Goal: Task Accomplishment & Management: Complete application form

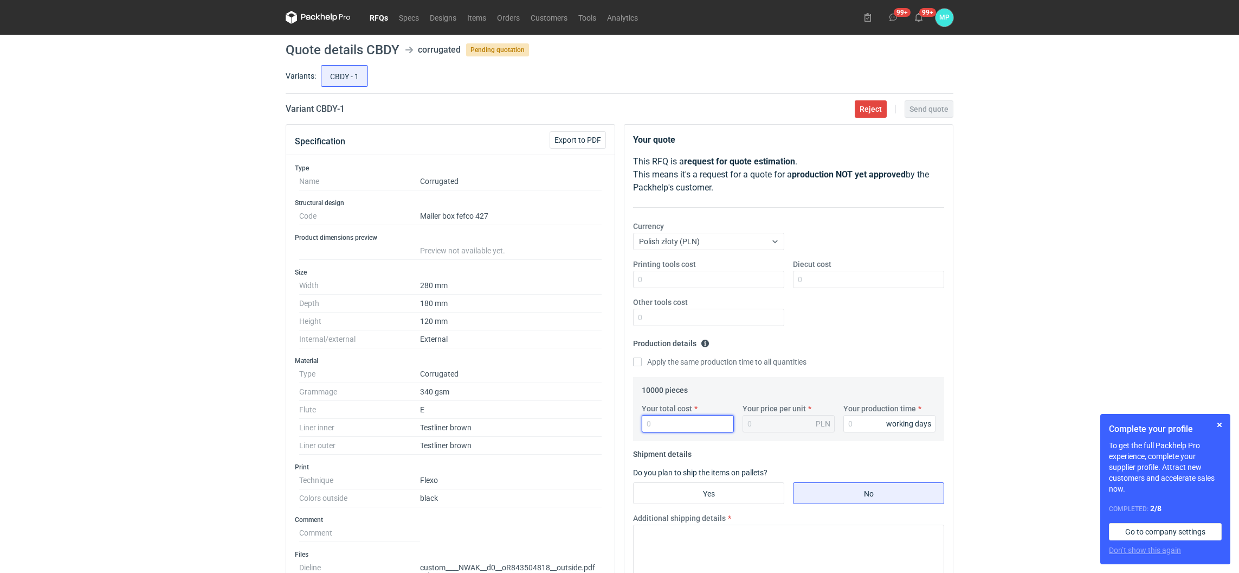
click at [659, 431] on input "Your total cost" at bounding box center [688, 423] width 92 height 17
type input "1050"
type input "0.11"
type input "105"
type input "0.01"
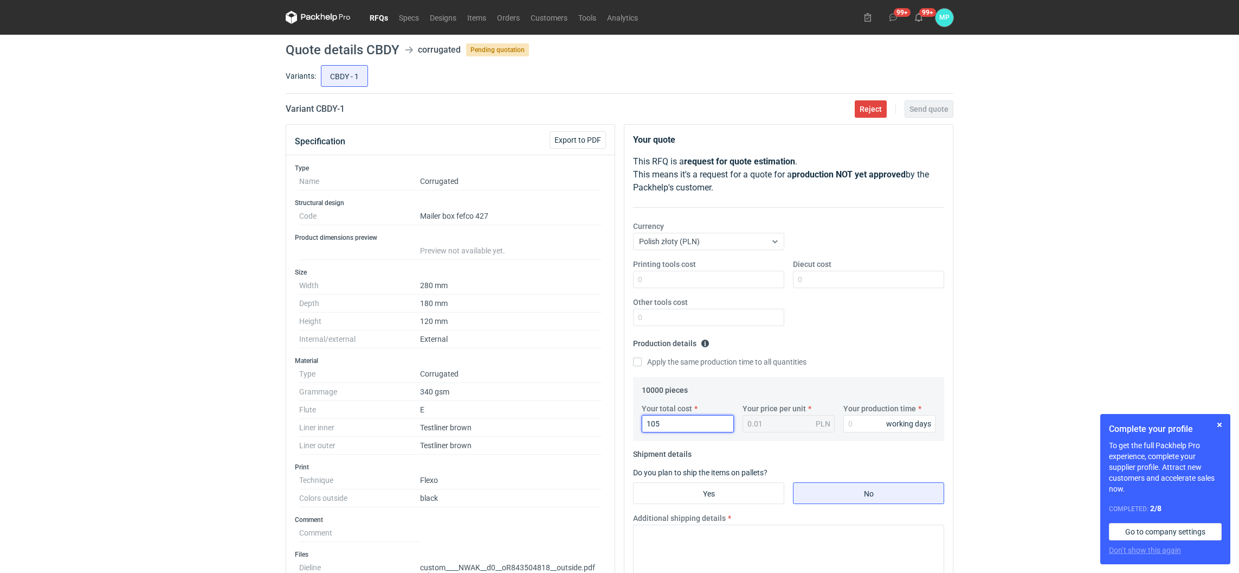
type input "10"
type input "10050"
type input "1"
type input "10050"
click at [857, 423] on input "Your production time" at bounding box center [890, 423] width 92 height 17
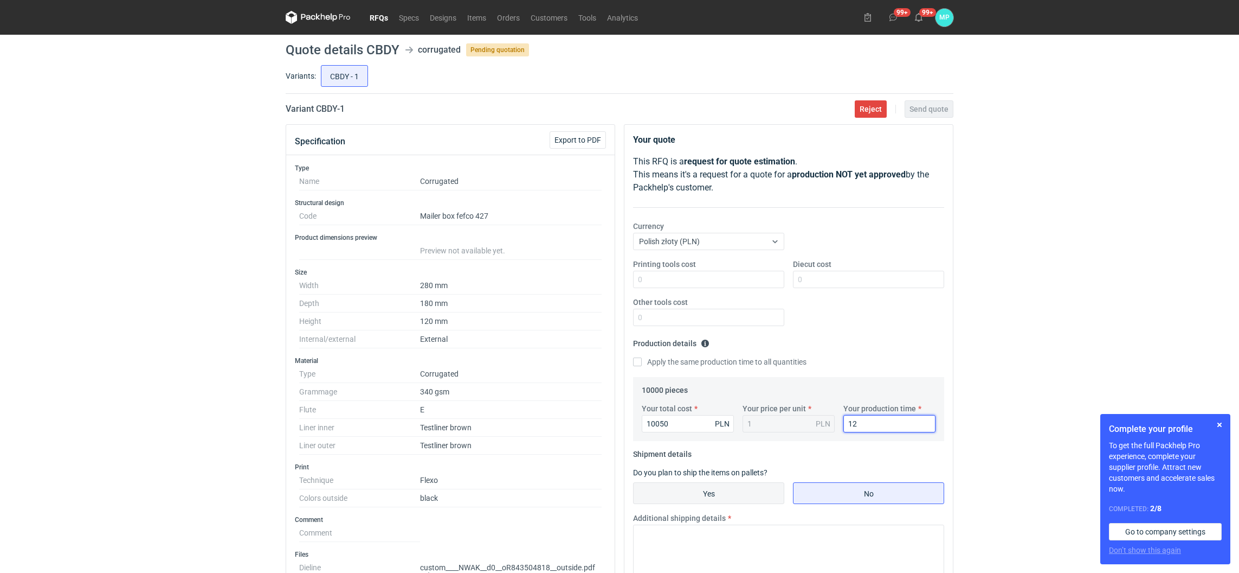
type input "12"
click at [749, 490] on input "Yes" at bounding box center [709, 493] width 150 height 21
radio input "true"
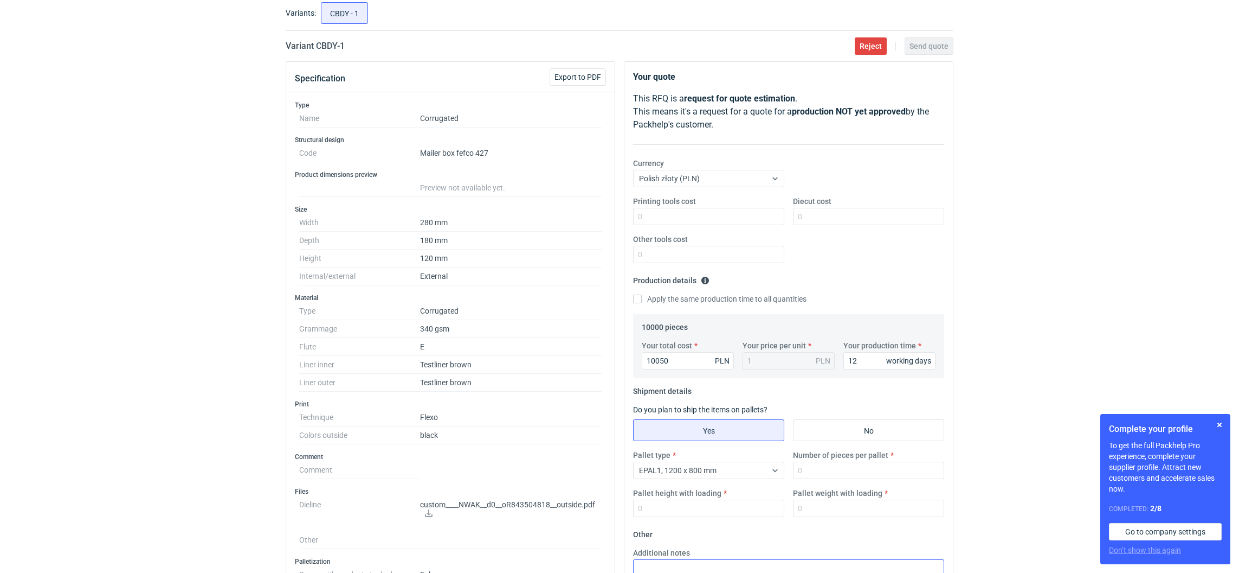
scroll to position [163, 0]
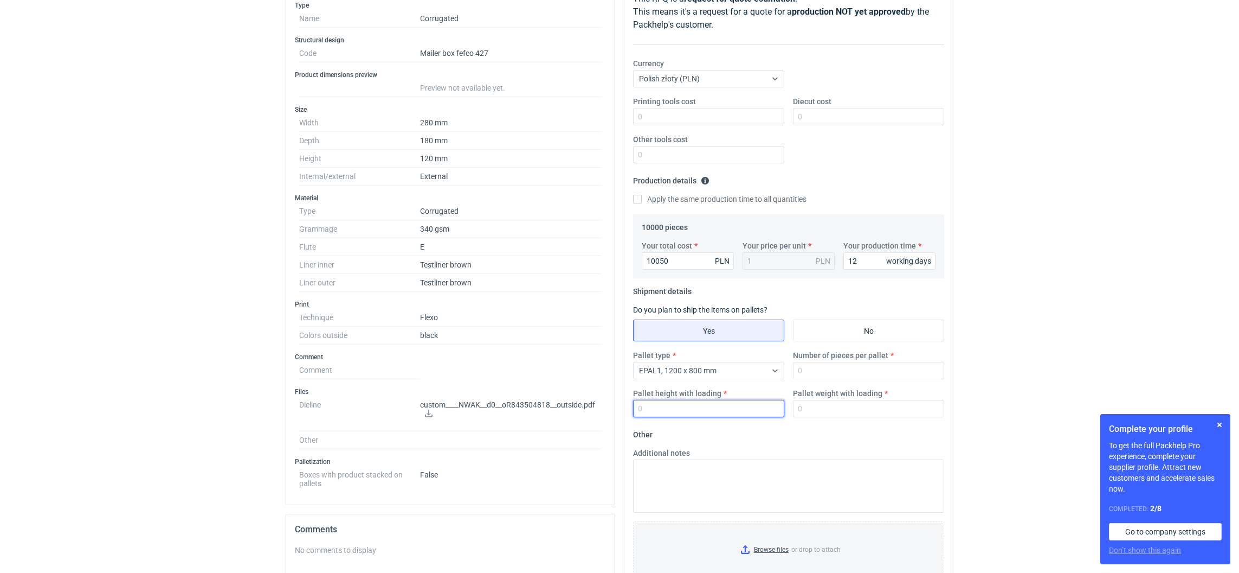
click at [676, 416] on input "Pallet height with loading" at bounding box center [708, 408] width 151 height 17
type input "1800"
click at [832, 370] on input "Number of pieces per pallet" at bounding box center [868, 370] width 151 height 17
click at [687, 119] on input "Printing tools cost" at bounding box center [708, 116] width 151 height 17
type input "1400"
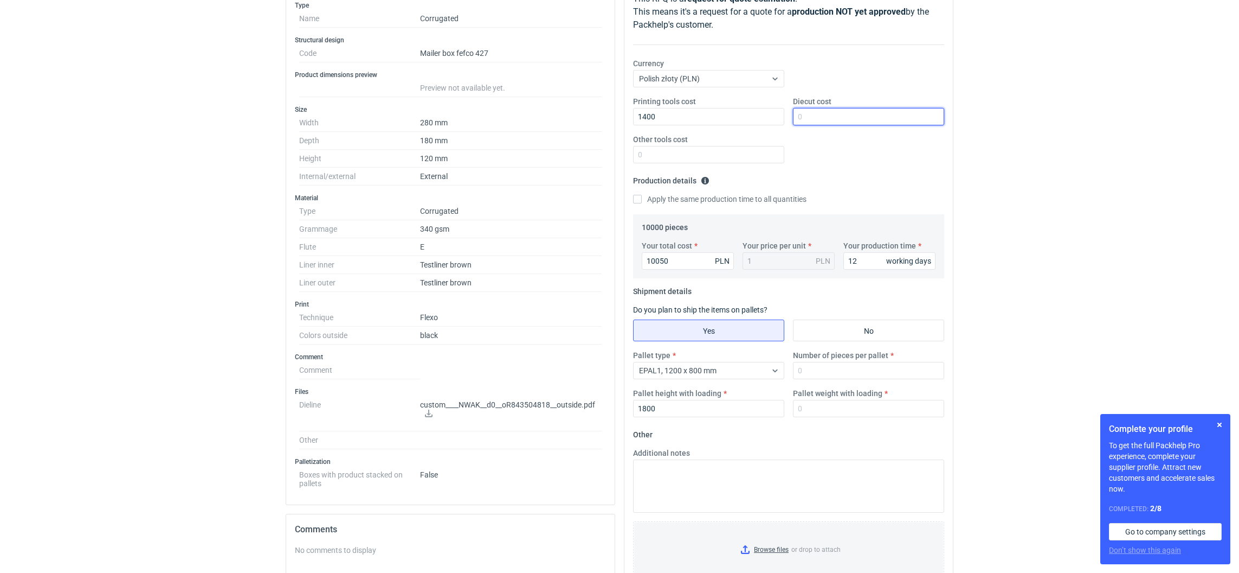
click at [809, 119] on input "Diecut cost" at bounding box center [868, 116] width 151 height 17
type input "1950"
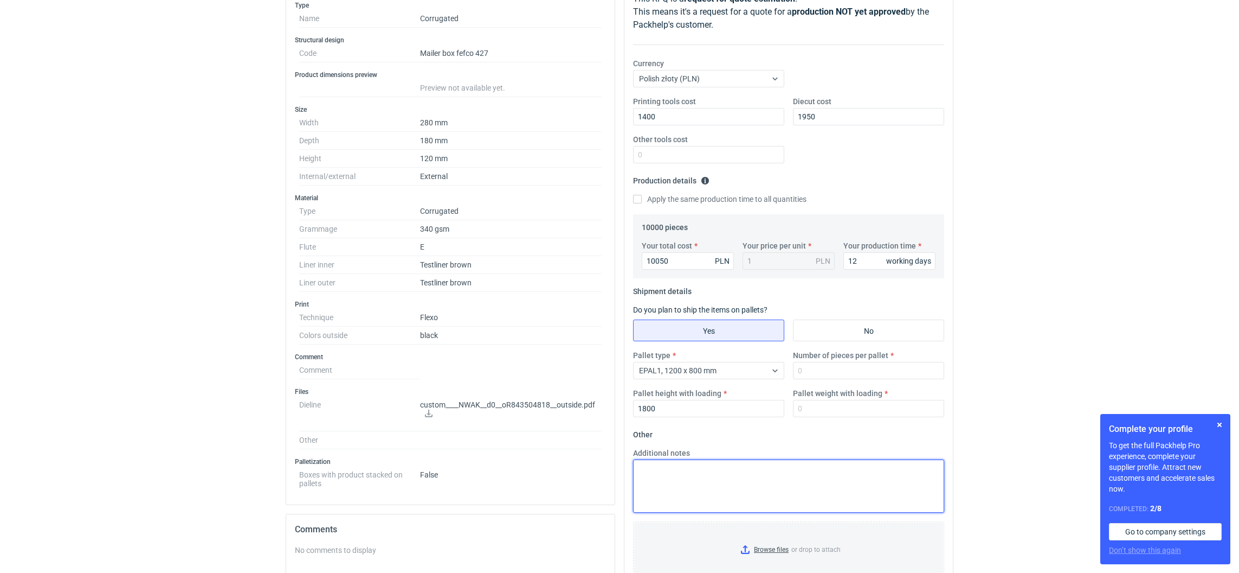
click at [731, 471] on textarea "Additional notes" at bounding box center [788, 485] width 311 height 53
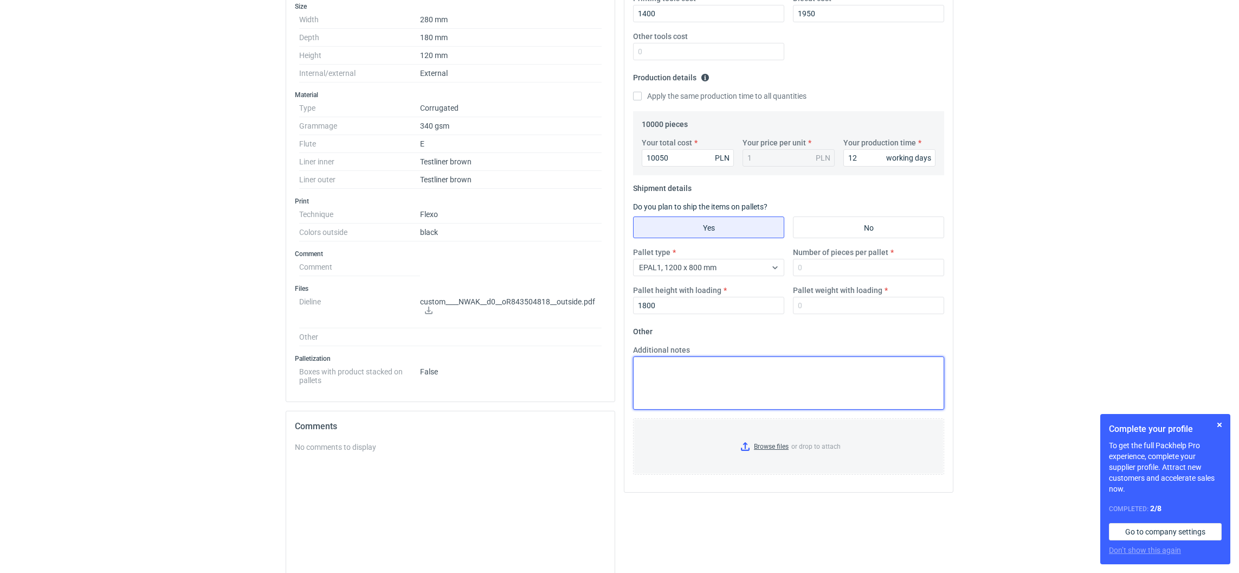
scroll to position [365, 0]
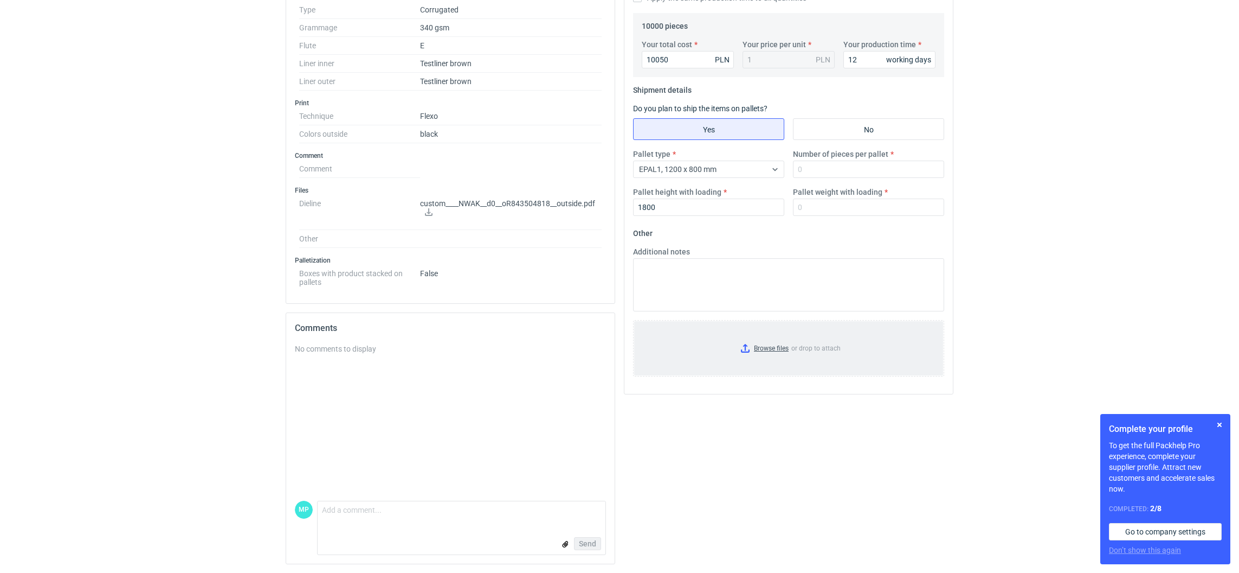
click at [741, 344] on input "Browse files or drop to attach" at bounding box center [788, 348] width 309 height 54
click at [798, 172] on input "Number of pieces per pallet" at bounding box center [868, 168] width 151 height 17
type input "825"
click at [843, 209] on input "Pallet weight with loading" at bounding box center [868, 206] width 151 height 17
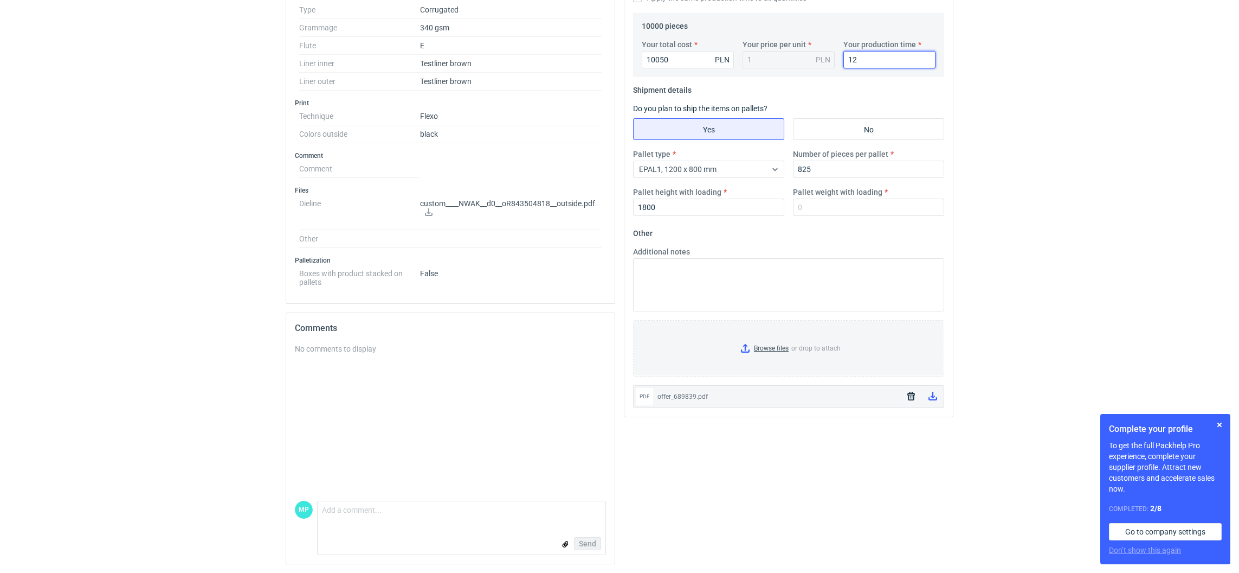
drag, startPoint x: 990, startPoint y: 444, endPoint x: 975, endPoint y: 421, distance: 26.3
click at [825, 213] on input "Pallet weight with loading" at bounding box center [868, 206] width 151 height 17
type input "180"
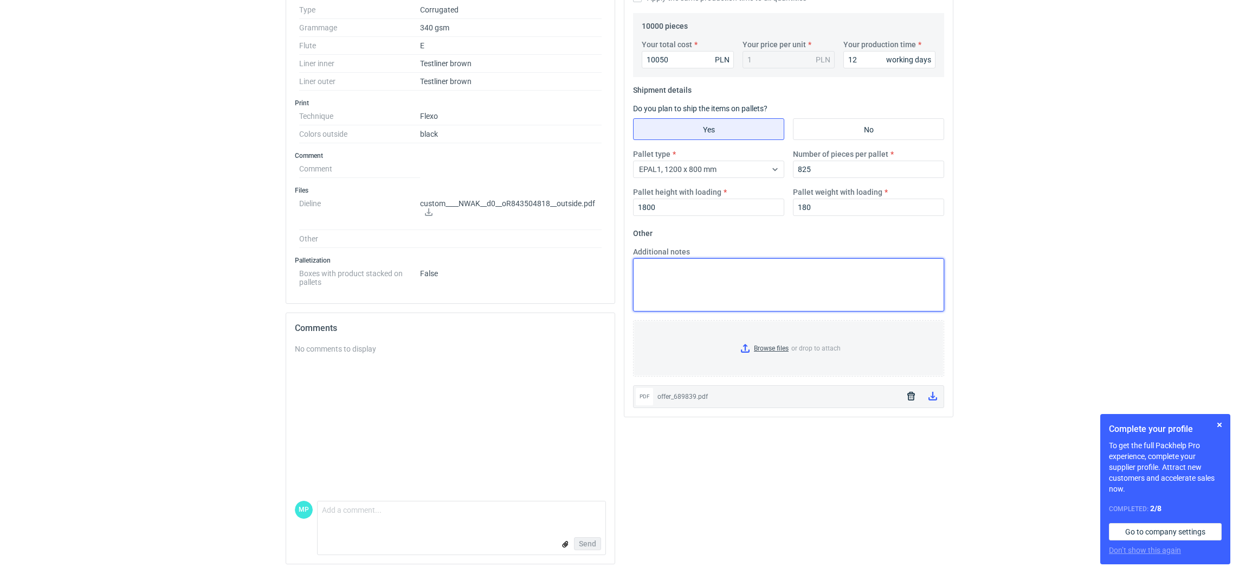
click at [767, 290] on textarea "Additional notes" at bounding box center [788, 284] width 311 height 53
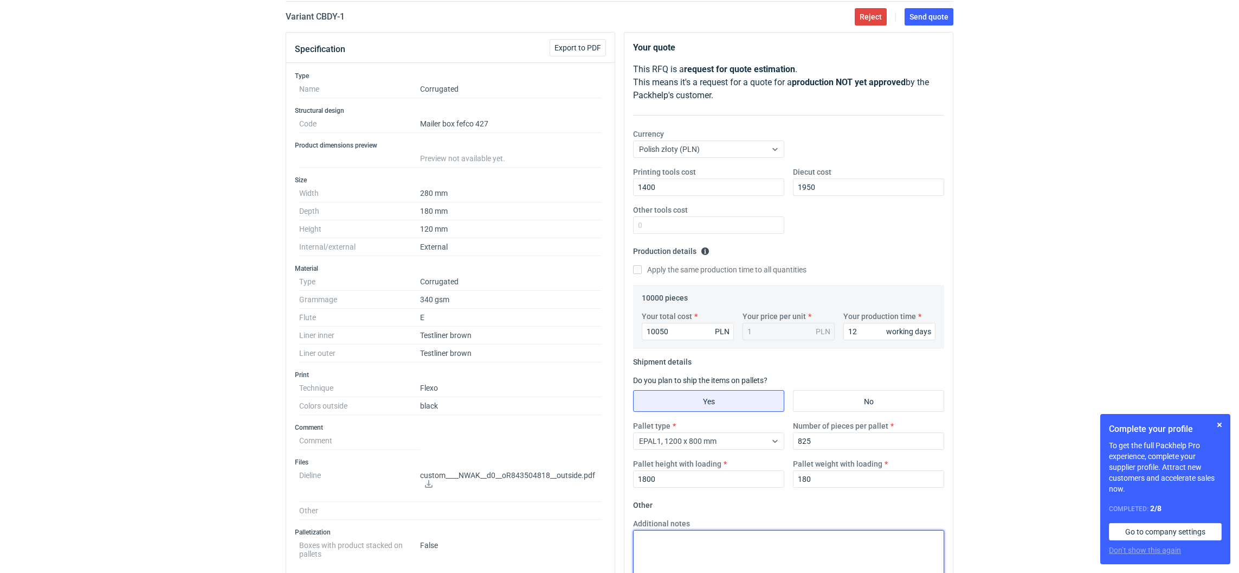
scroll to position [0, 0]
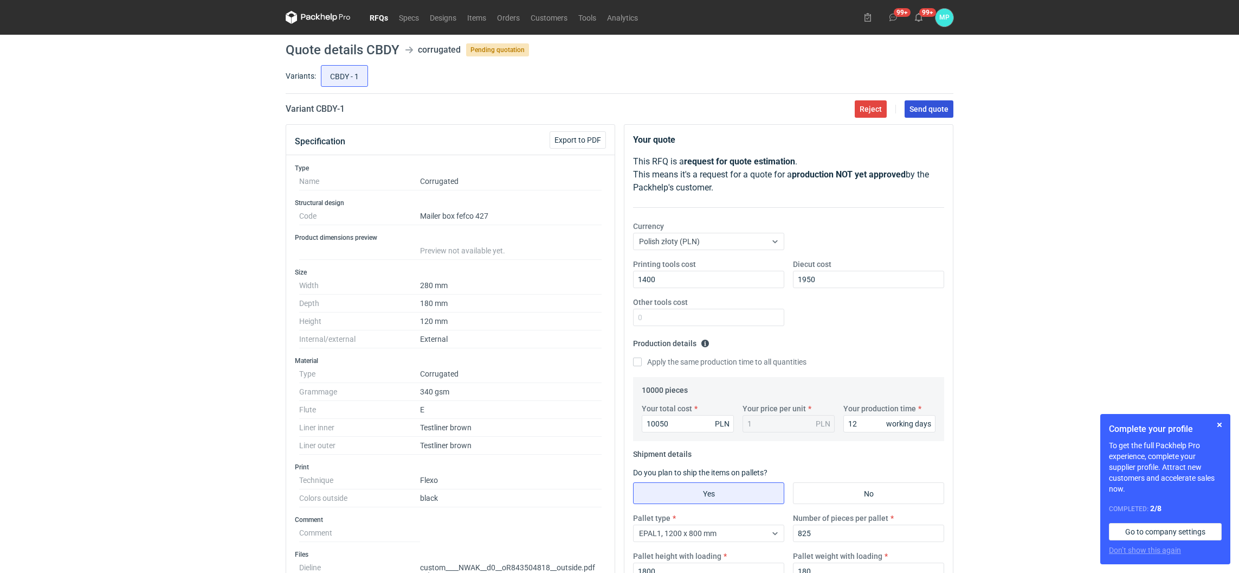
click at [913, 111] on span "Send quote" at bounding box center [929, 109] width 39 height 8
click at [382, 20] on link "RFQs" at bounding box center [378, 17] width 29 height 13
